Goal: Information Seeking & Learning: Compare options

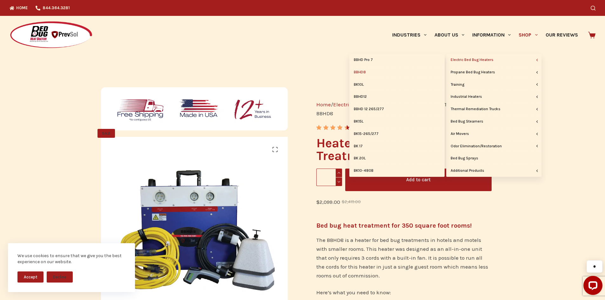
click at [482, 59] on link "Electric Bed Bug Heaters" at bounding box center [493, 60] width 95 height 12
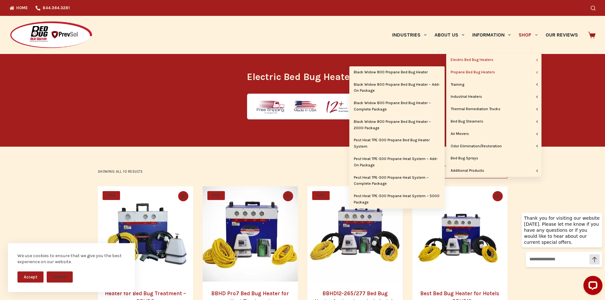
click at [497, 72] on link "Propane Bed Bug Heaters" at bounding box center [493, 72] width 95 height 12
